Goal: Use online tool/utility: Use online tool/utility

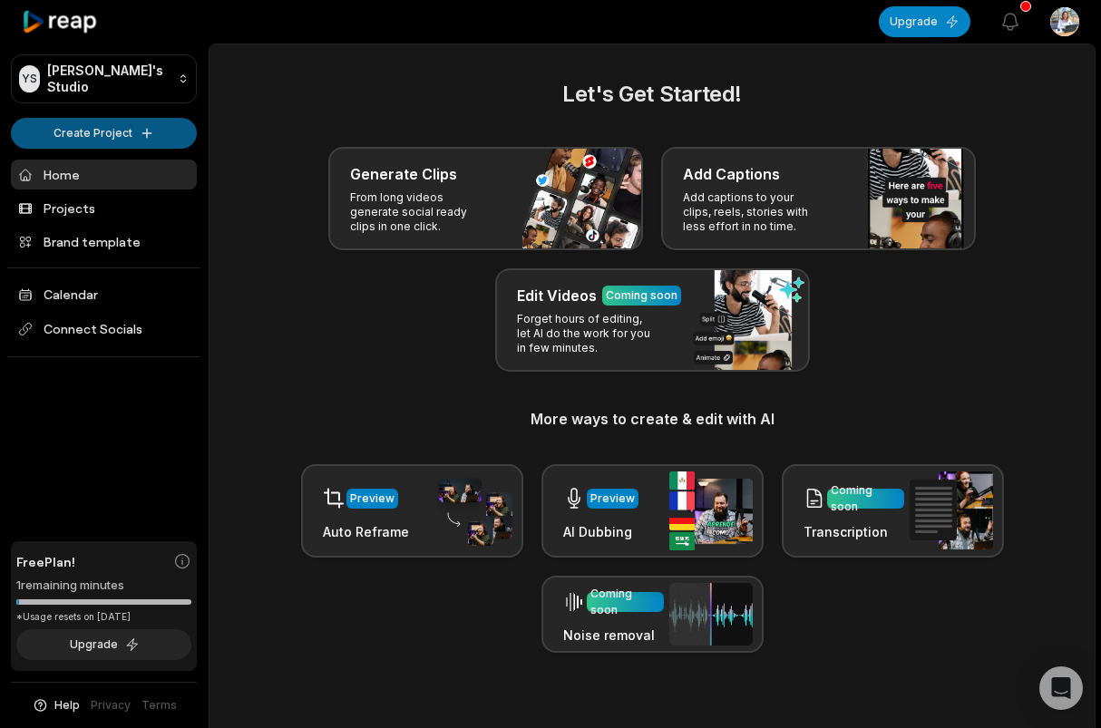
click at [122, 139] on html "YS [PERSON_NAME]'s Studio Create Project Home Projects Brand template Calendar …" at bounding box center [550, 364] width 1101 height 728
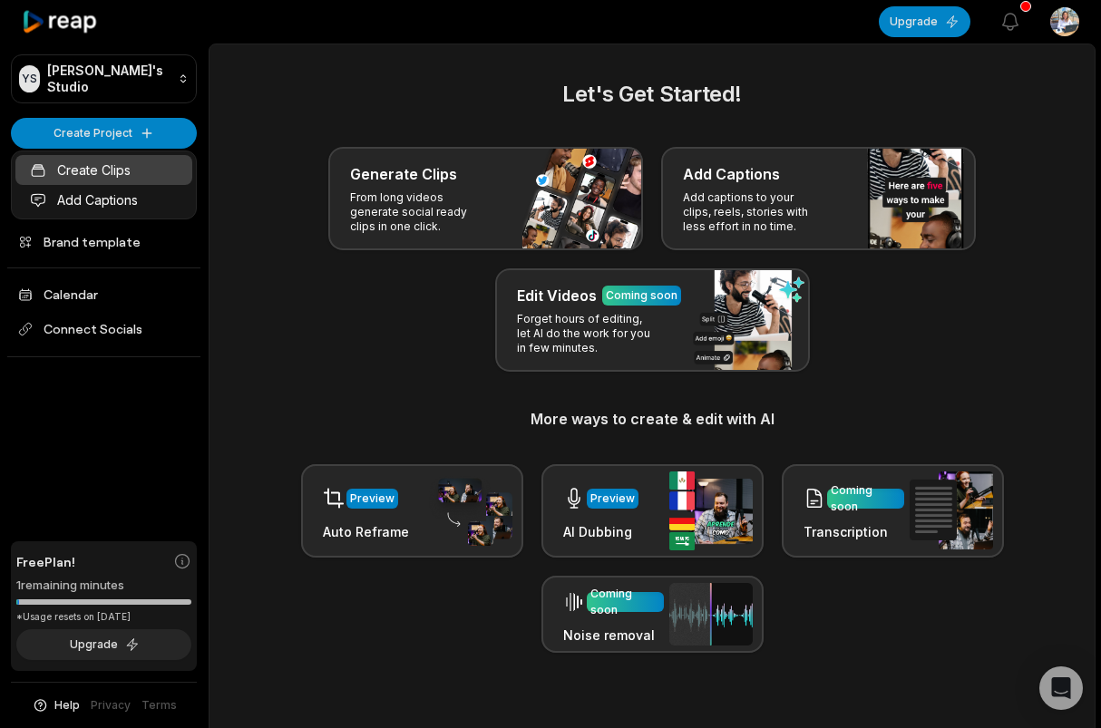
click at [114, 168] on link "Create Clips" at bounding box center [103, 170] width 177 height 30
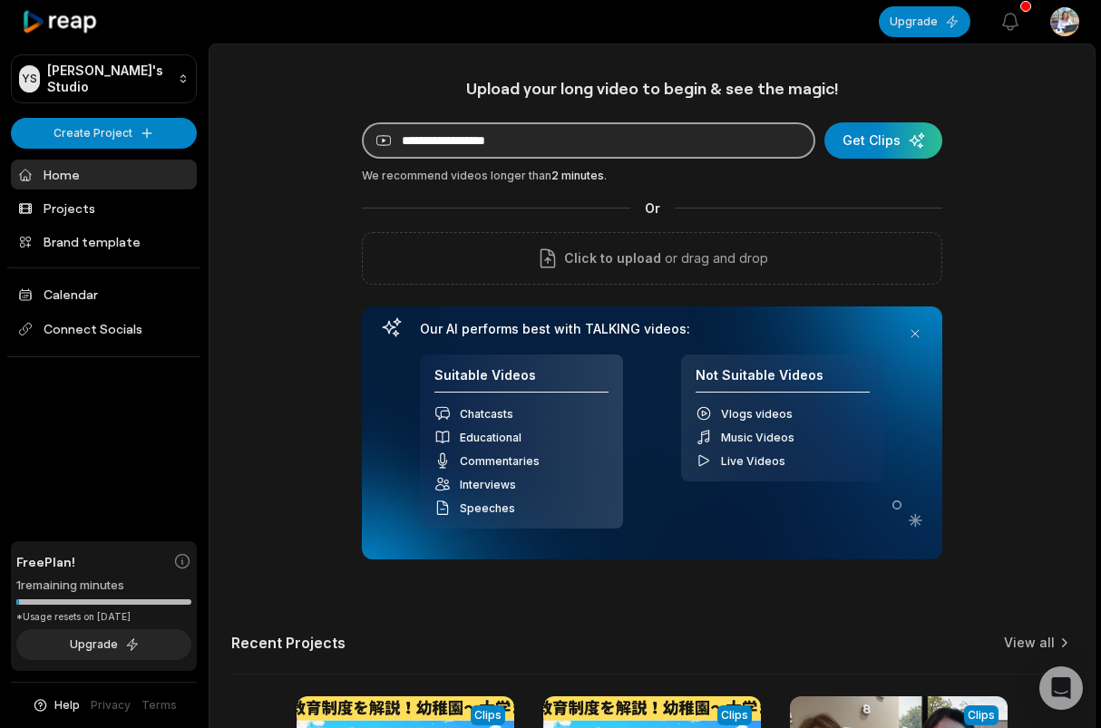
click at [466, 138] on input at bounding box center [588, 140] width 453 height 36
paste input "**********"
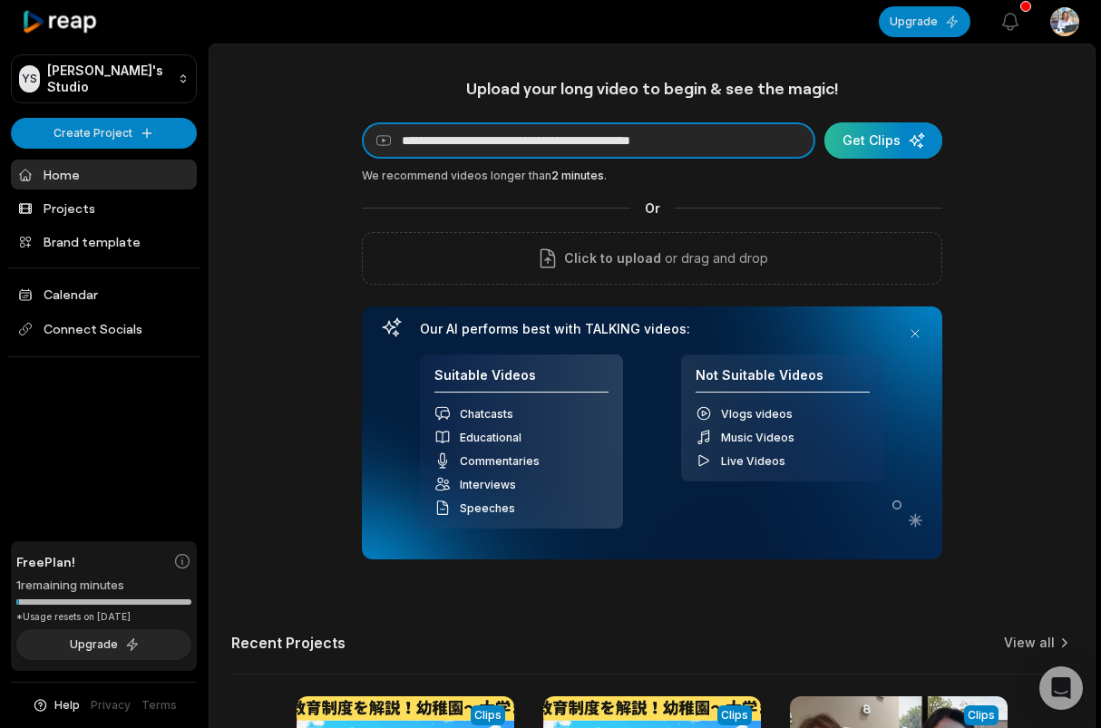
type input "**********"
click at [847, 155] on div "submit" at bounding box center [883, 140] width 118 height 36
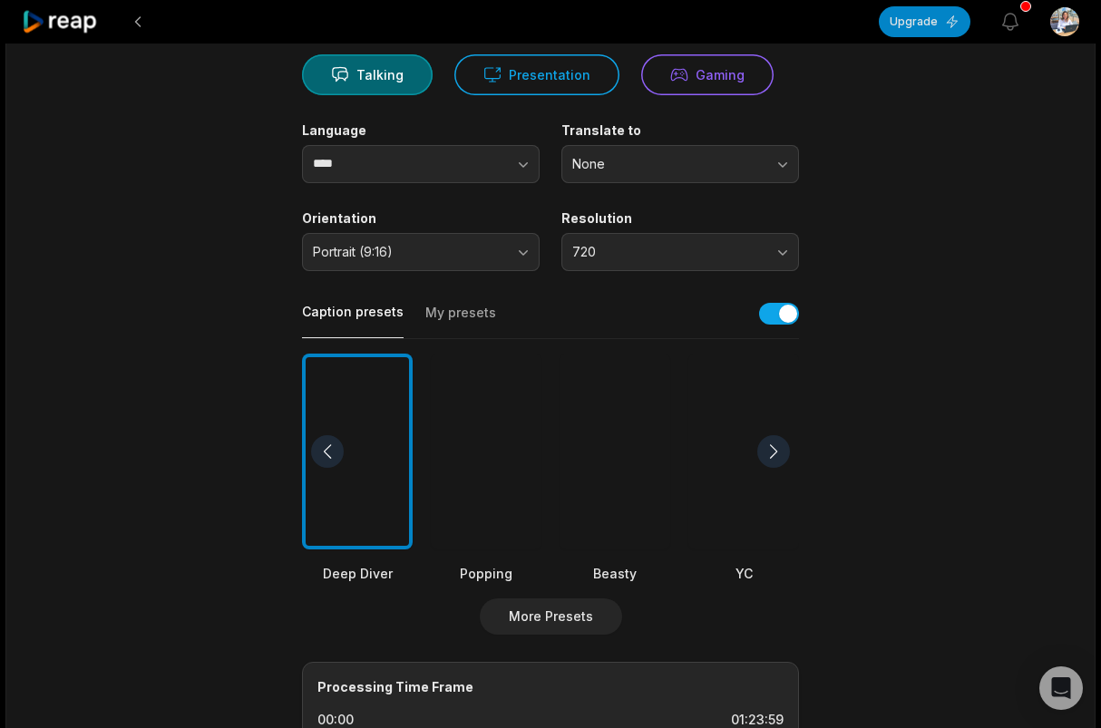
scroll to position [182, 0]
click at [777, 451] on div at bounding box center [773, 451] width 33 height 33
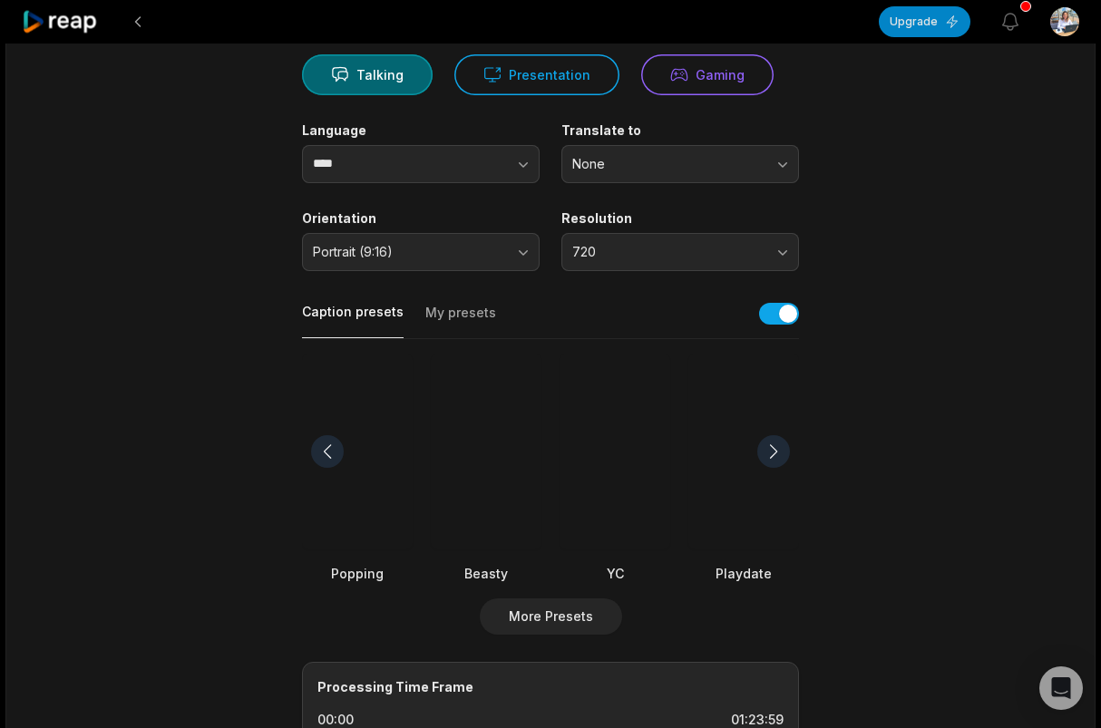
click at [738, 458] on div at bounding box center [743, 452] width 111 height 197
click at [735, 462] on div at bounding box center [743, 452] width 111 height 197
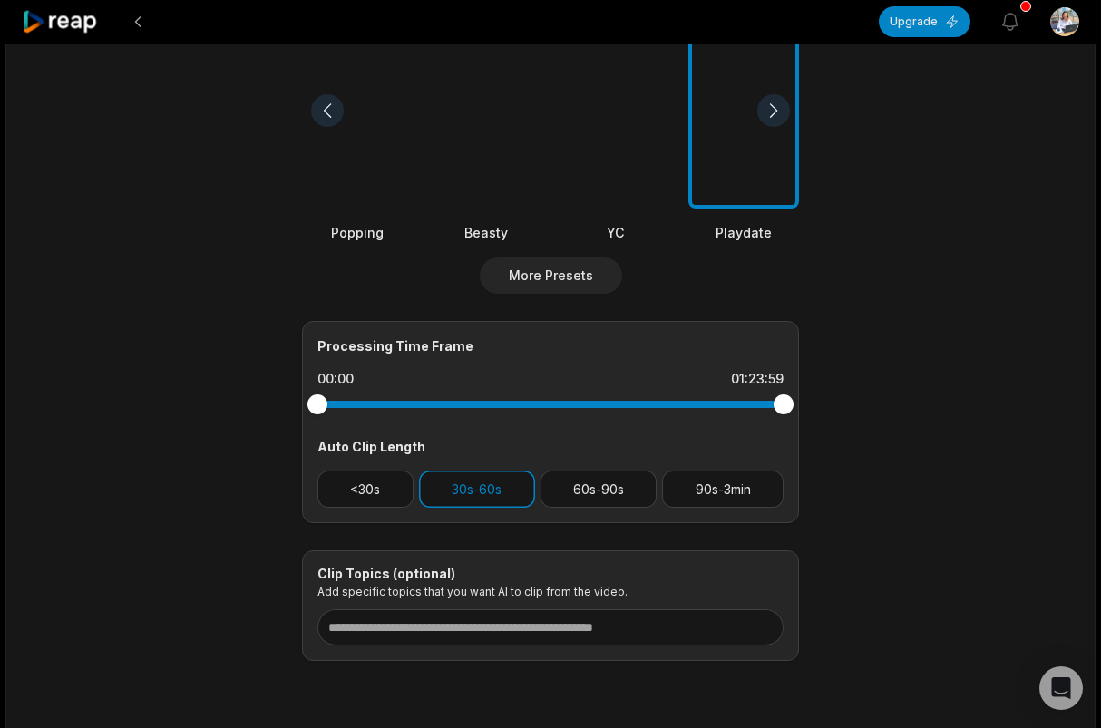
scroll to position [526, 0]
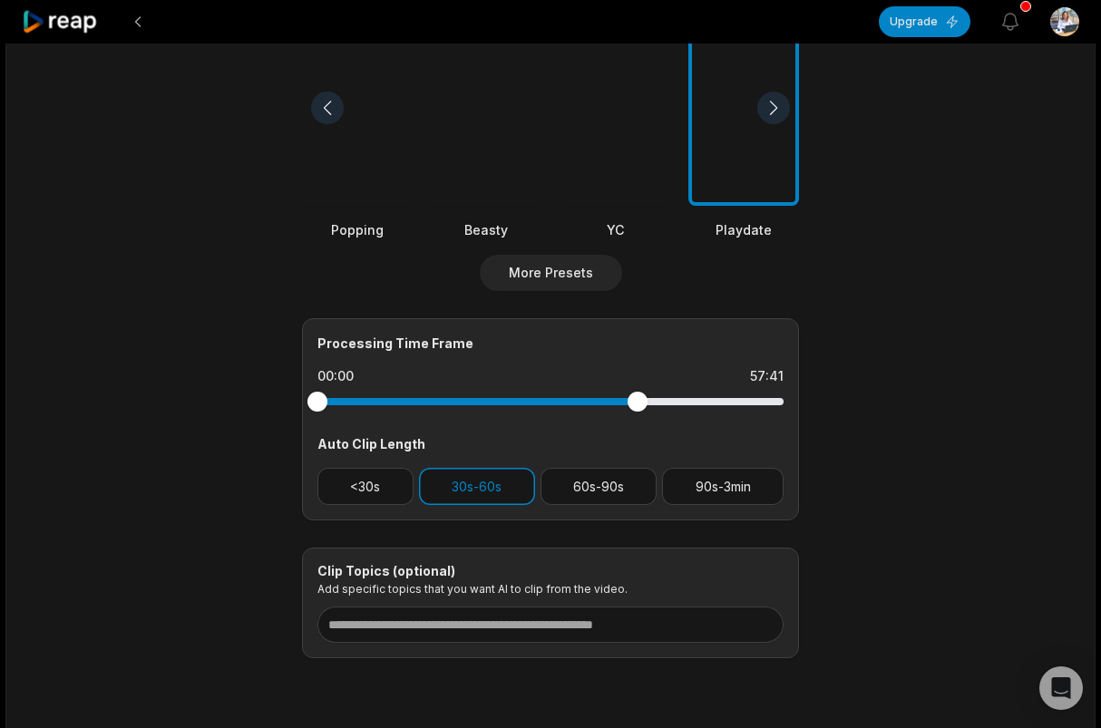
drag, startPoint x: 781, startPoint y: 405, endPoint x: 637, endPoint y: 411, distance: 143.4
click at [637, 411] on div at bounding box center [550, 401] width 466 height 33
drag, startPoint x: 635, startPoint y: 406, endPoint x: 823, endPoint y: 385, distance: 189.8
click at [823, 385] on main "01:23:59 【MM2H最新情報】30代〜50代必見・教育移住、節税対策、仮想通貨対策、MM2H[PERSON_NAME]代理店がサポート Get Cli…" at bounding box center [551, 103] width 878 height 1111
drag, startPoint x: 313, startPoint y: 404, endPoint x: 352, endPoint y: 403, distance: 39.0
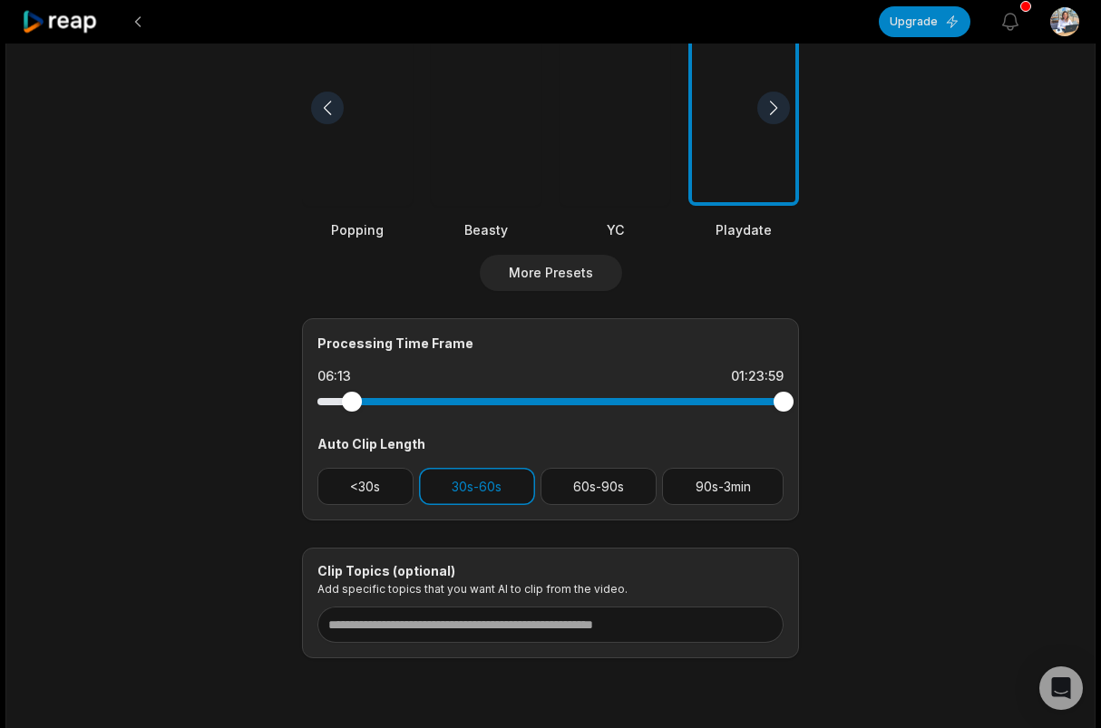
click at [352, 403] on div at bounding box center [352, 402] width 20 height 20
drag, startPoint x: 784, startPoint y: 401, endPoint x: 709, endPoint y: 405, distance: 75.4
click at [709, 405] on div at bounding box center [709, 402] width 20 height 20
drag, startPoint x: 707, startPoint y: 404, endPoint x: 639, endPoint y: 415, distance: 68.9
click at [639, 415] on div at bounding box center [550, 401] width 466 height 33
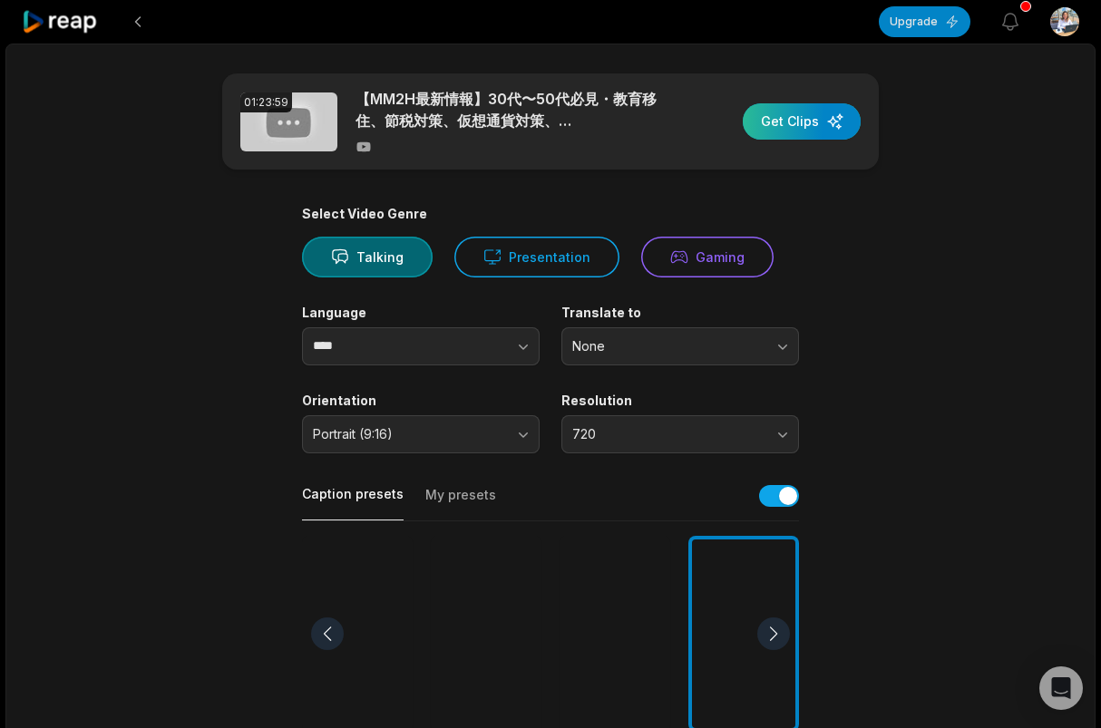
scroll to position [0, 0]
click at [793, 117] on div "button" at bounding box center [802, 121] width 118 height 36
